Goal: Task Accomplishment & Management: Complete application form

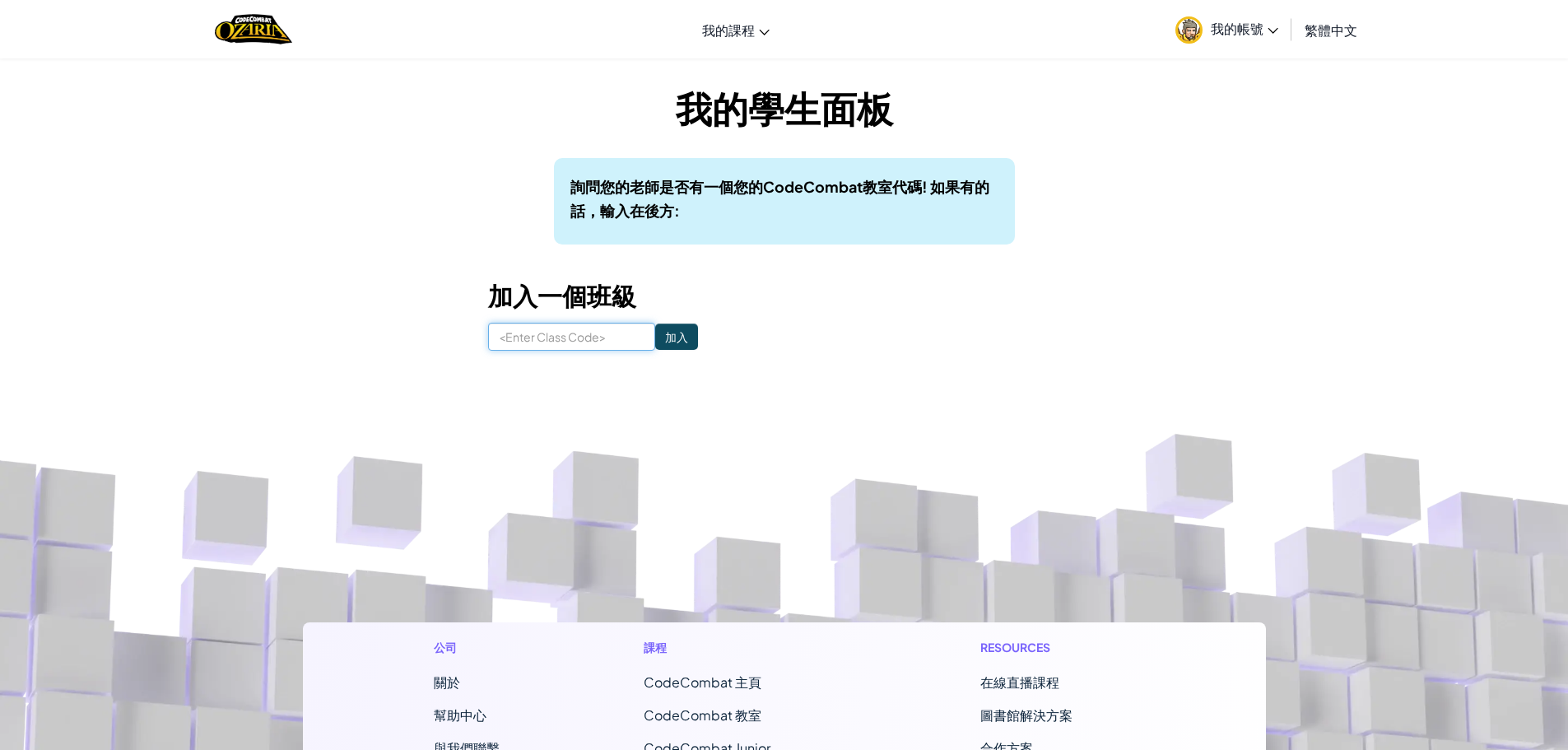
click at [607, 340] on input at bounding box center [571, 336] width 167 height 28
paste input "TodayPullCorn"
type input "TodayPullCorn"
click at [668, 331] on input "加入" at bounding box center [677, 336] width 43 height 26
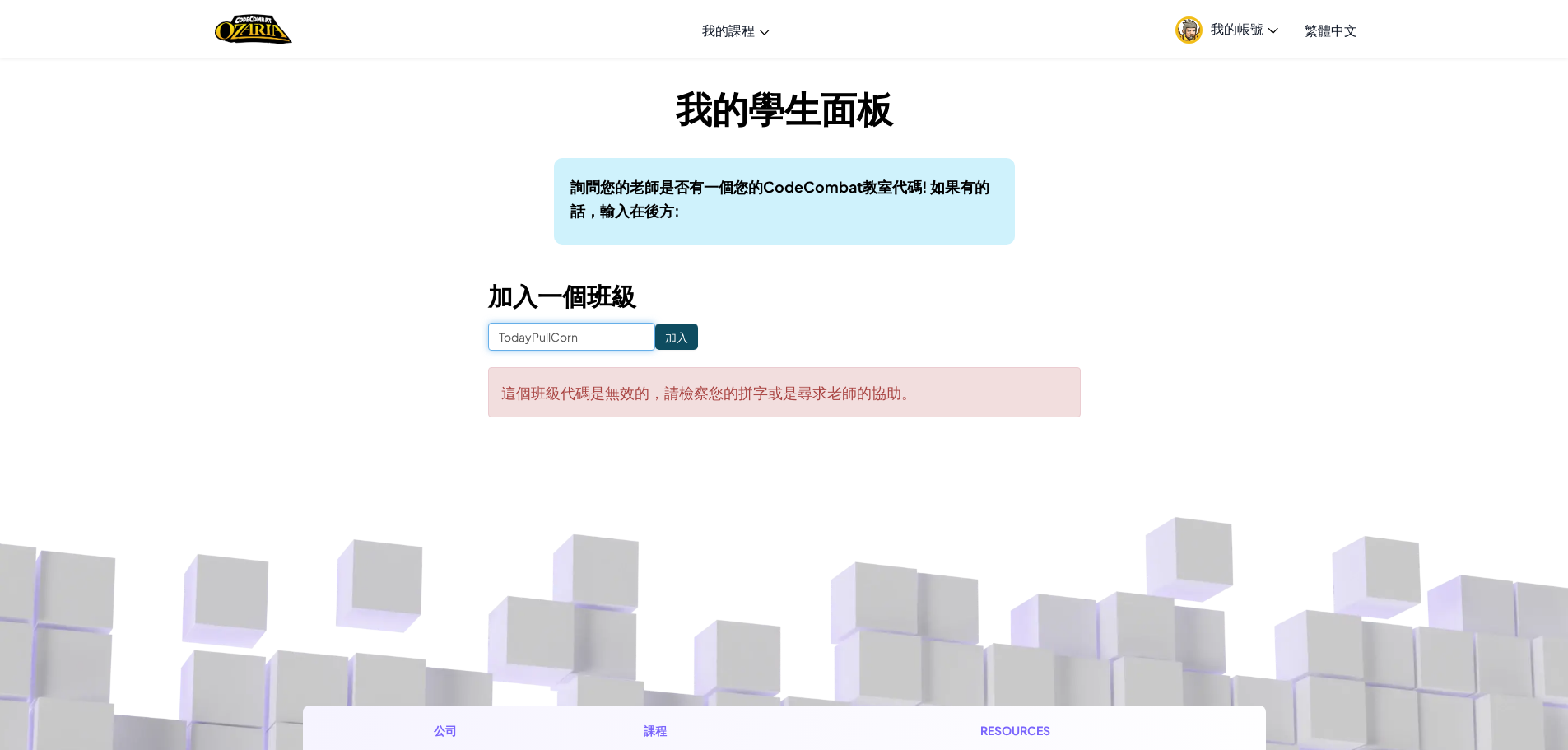
drag, startPoint x: 593, startPoint y: 331, endPoint x: 309, endPoint y: 336, distance: 284.0
click at [309, 336] on div "我的學生面板 詢問您的老師是否有一個您的CodeCombat教室代碼! 如果有的話，輸入在後方: 加入一個班級 TodayPullCorn 加入 這個班級代碼…" at bounding box center [785, 257] width 963 height 352
type input "901"
click at [661, 333] on input "加入" at bounding box center [677, 336] width 43 height 26
